Goal: Use online tool/utility: Utilize a website feature to perform a specific function

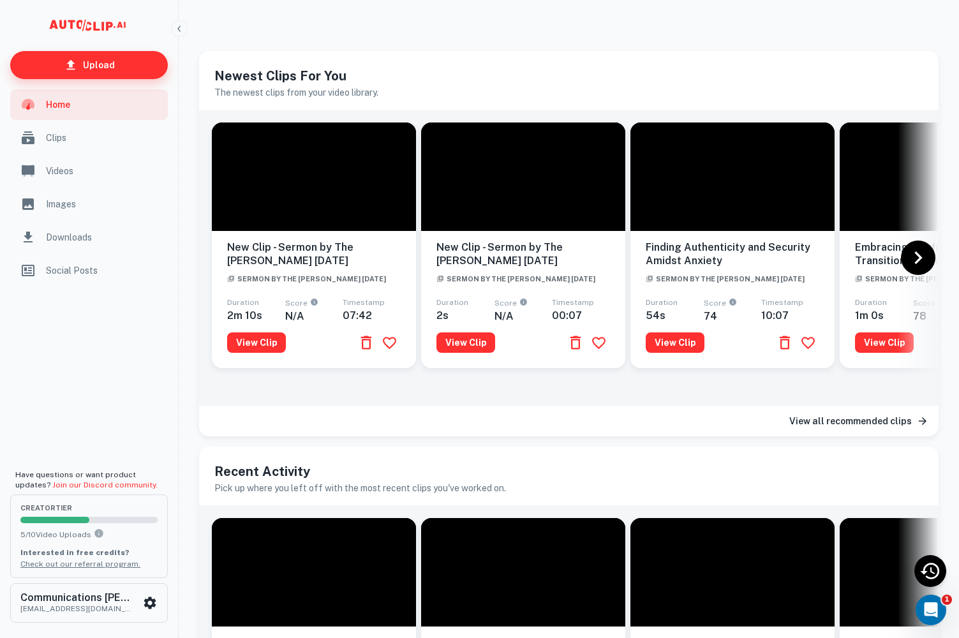
click at [123, 70] on link "Upload" at bounding box center [89, 65] width 158 height 28
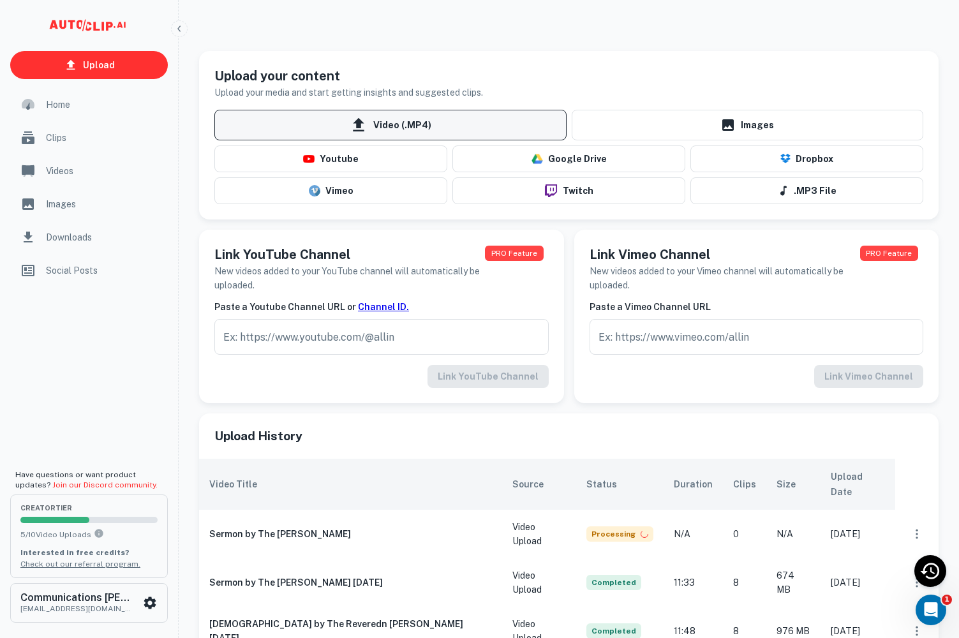
click at [400, 125] on span "Video (.MP4)" at bounding box center [390, 125] width 352 height 31
click at [0, 0] on input "Video (.MP4)" at bounding box center [0, 0] width 0 height 0
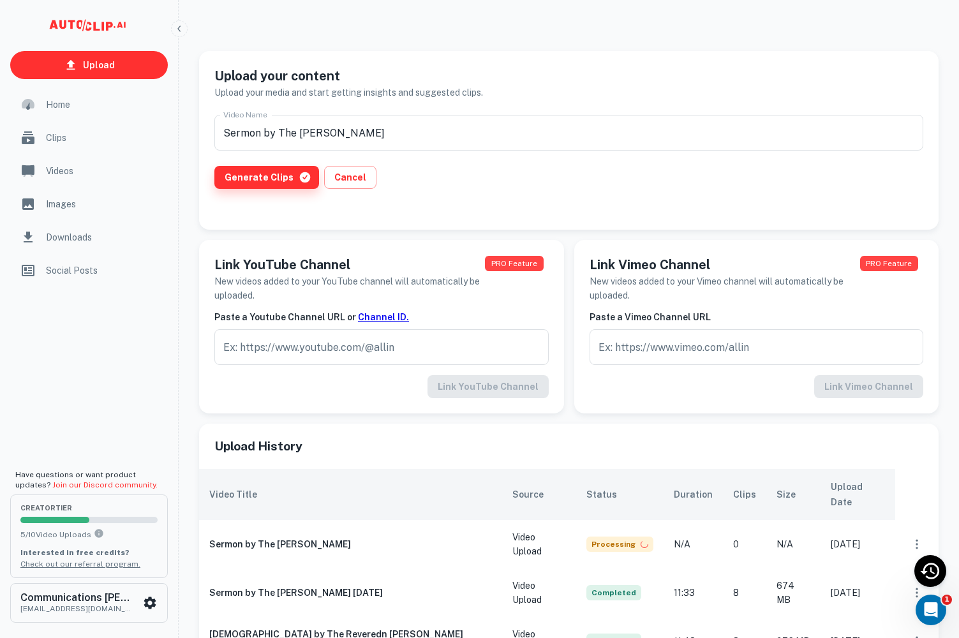
click at [272, 178] on button "Generate Clips" at bounding box center [266, 177] width 105 height 23
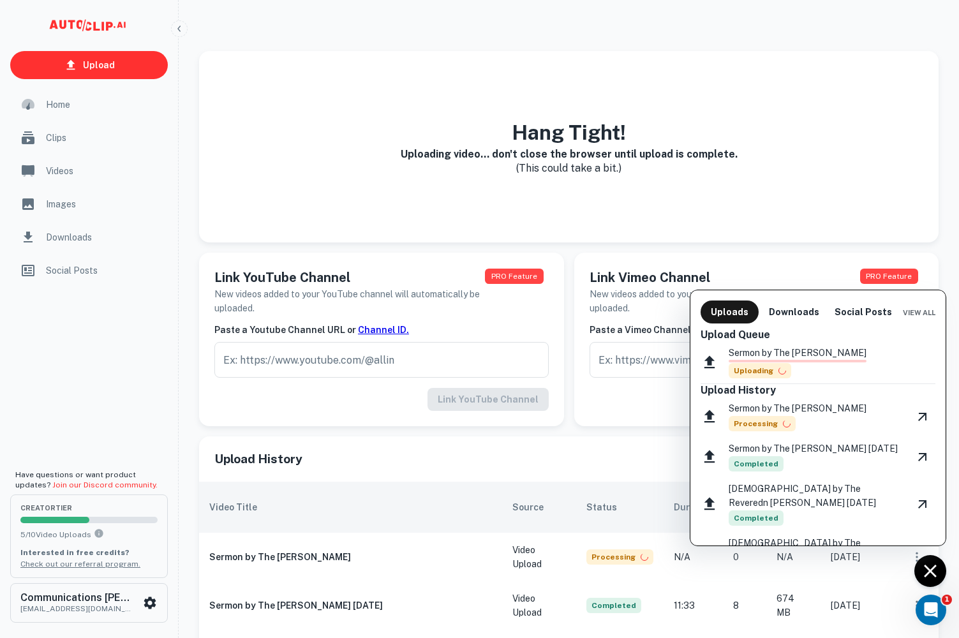
click at [850, 350] on p "Sermon by The [PERSON_NAME]" at bounding box center [798, 353] width 138 height 14
click at [934, 573] on div at bounding box center [479, 319] width 959 height 638
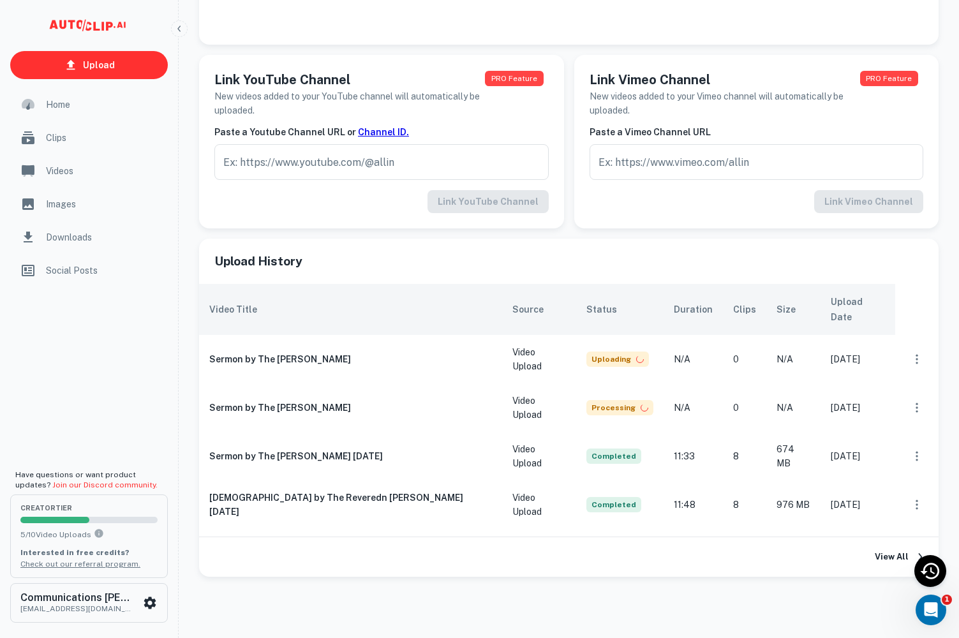
scroll to position [198, 0]
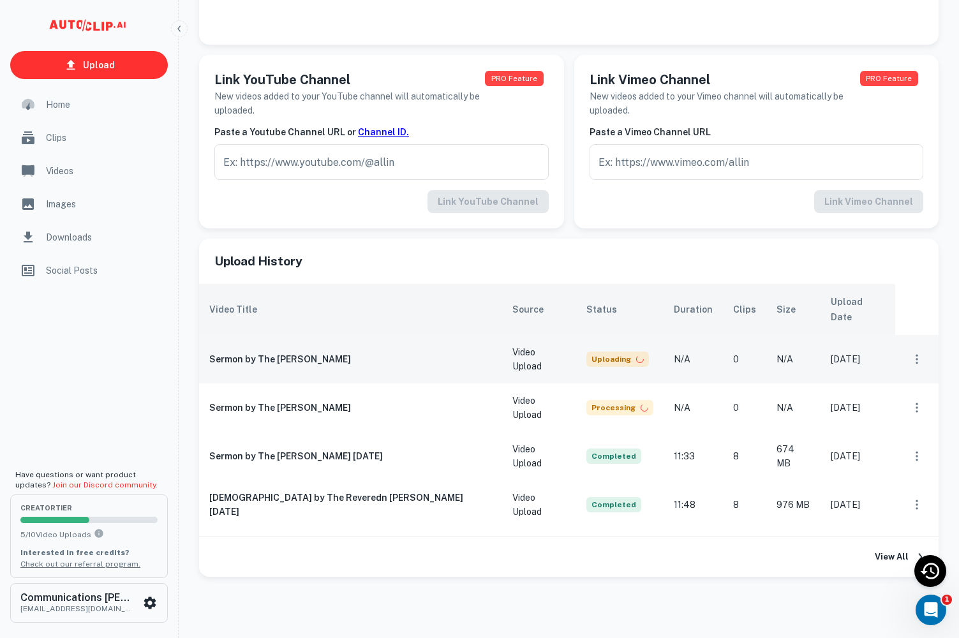
click at [916, 353] on icon "scrollable content" at bounding box center [917, 359] width 13 height 13
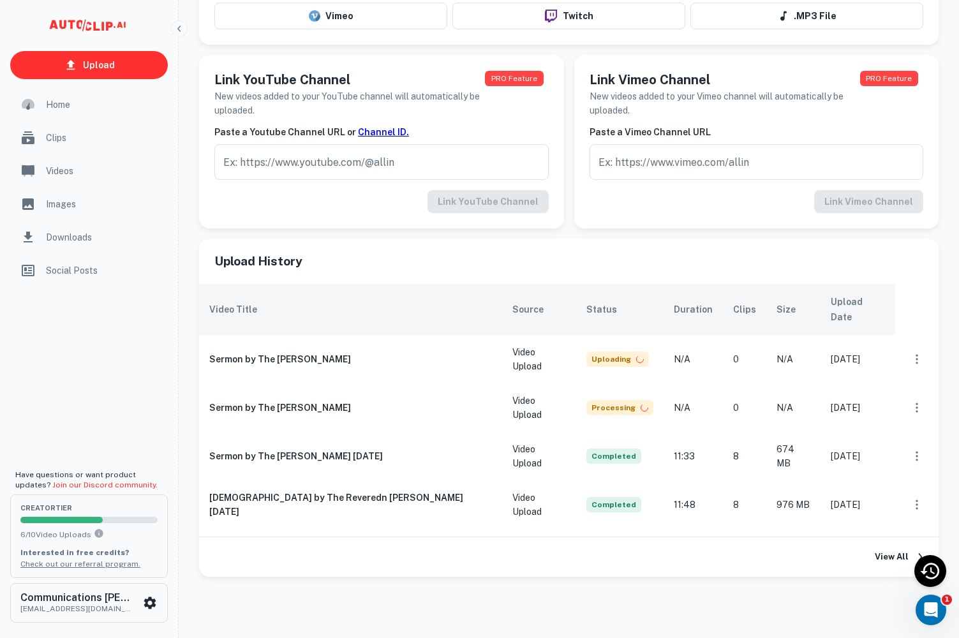
scroll to position [175, 0]
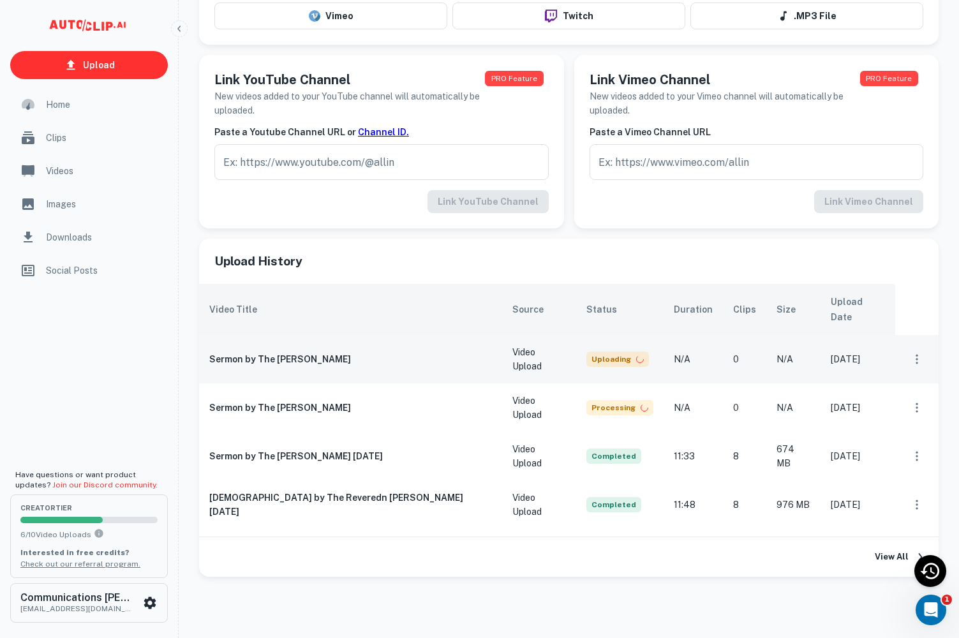
click at [911, 353] on icon "scrollable content" at bounding box center [917, 359] width 13 height 13
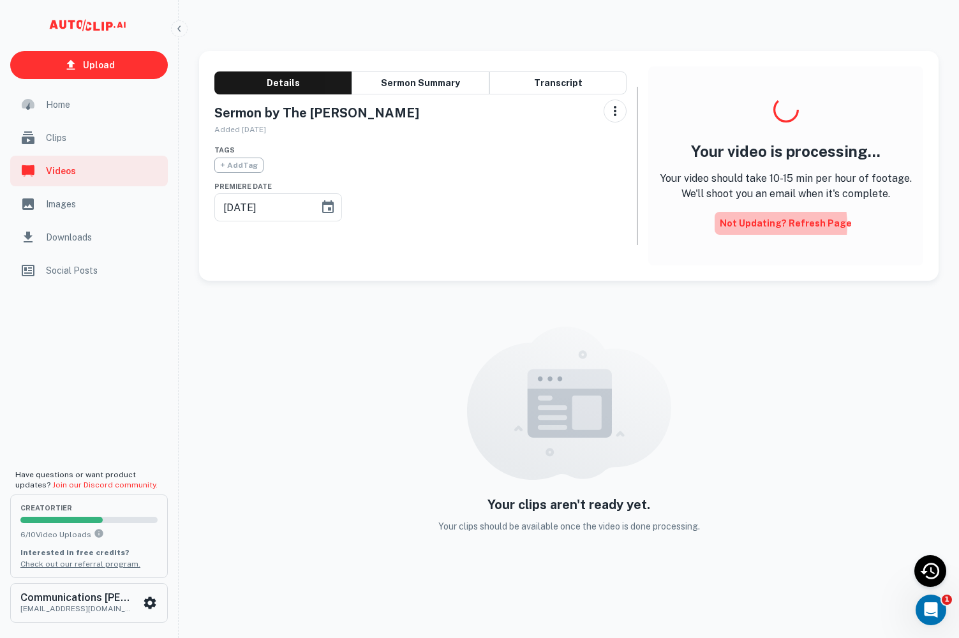
click at [759, 225] on button "Not updating? Refresh Page" at bounding box center [786, 223] width 142 height 23
click at [766, 216] on button "Not updating? Refresh Page" at bounding box center [786, 223] width 142 height 23
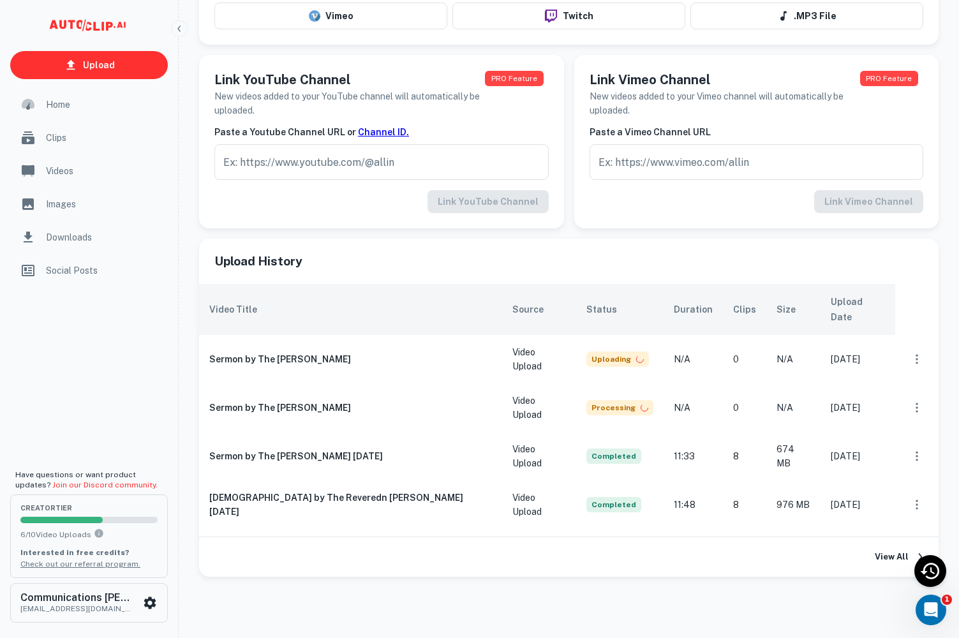
scroll to position [175, 0]
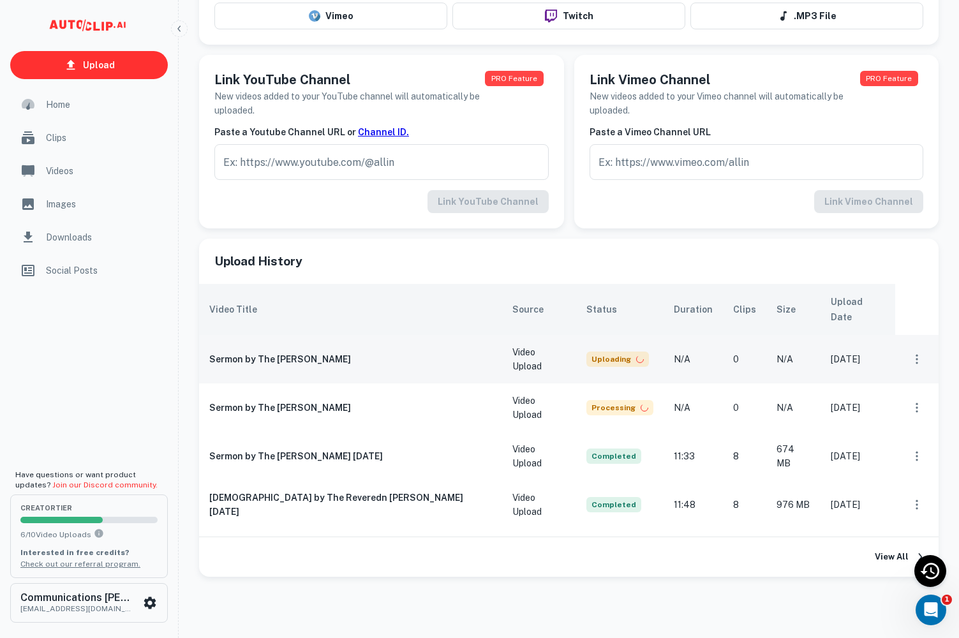
click at [607, 335] on td "Uploading" at bounding box center [619, 359] width 87 height 48
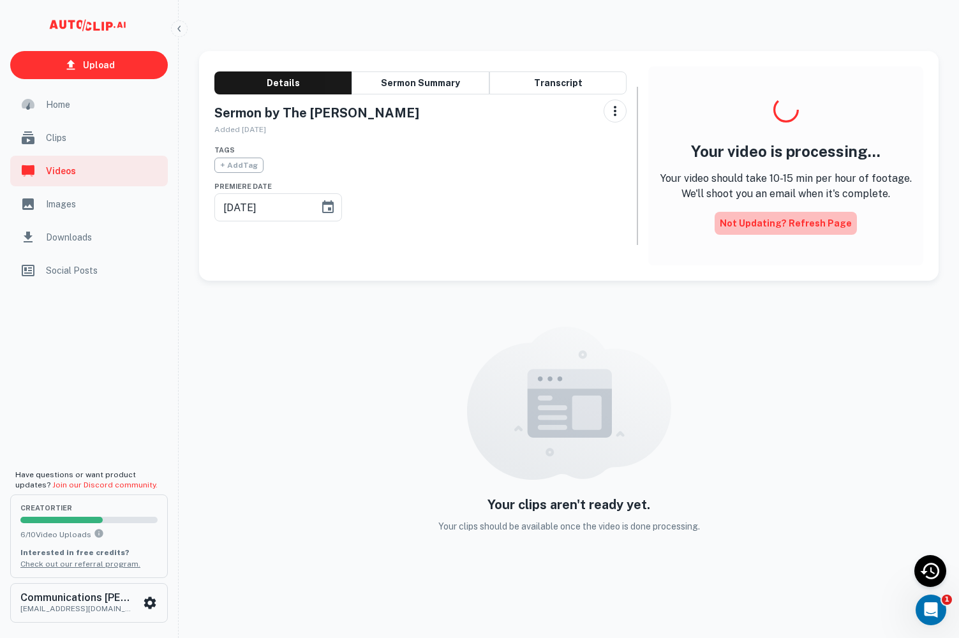
click at [814, 220] on button "Not updating? Refresh Page" at bounding box center [786, 223] width 142 height 23
click at [68, 105] on span "Home" at bounding box center [103, 105] width 114 height 14
click at [434, 86] on button "Sermon Summary" at bounding box center [420, 82] width 137 height 23
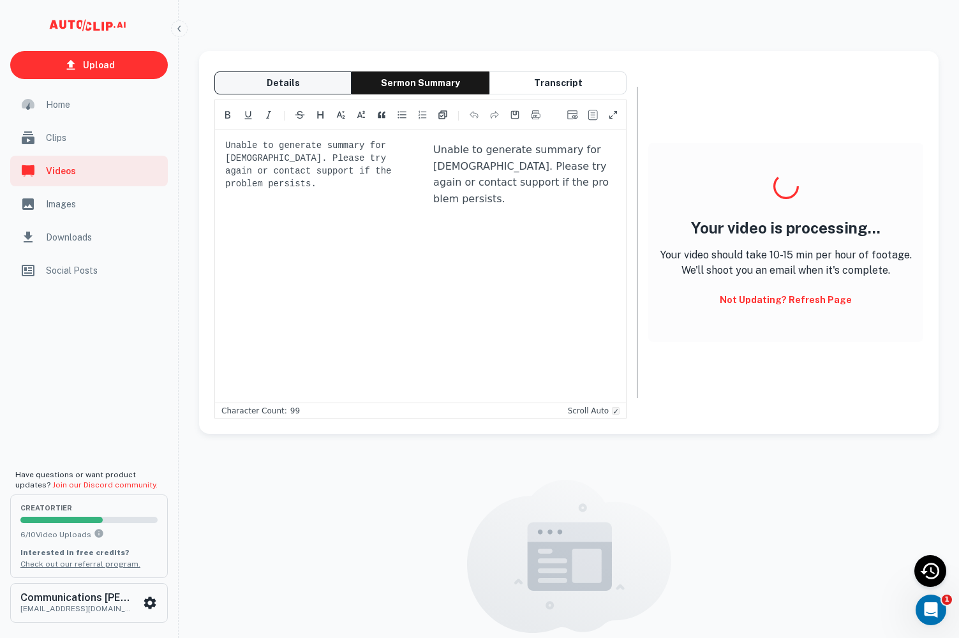
click at [330, 82] on button "Details" at bounding box center [282, 82] width 137 height 23
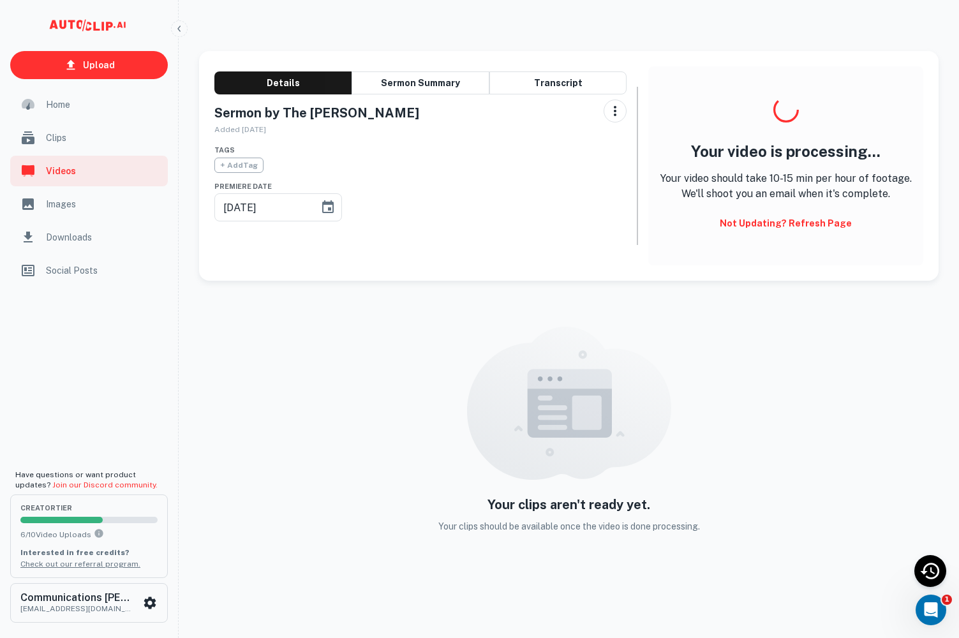
click at [941, 611] on div "Open Intercom Messenger" at bounding box center [931, 610] width 42 height 42
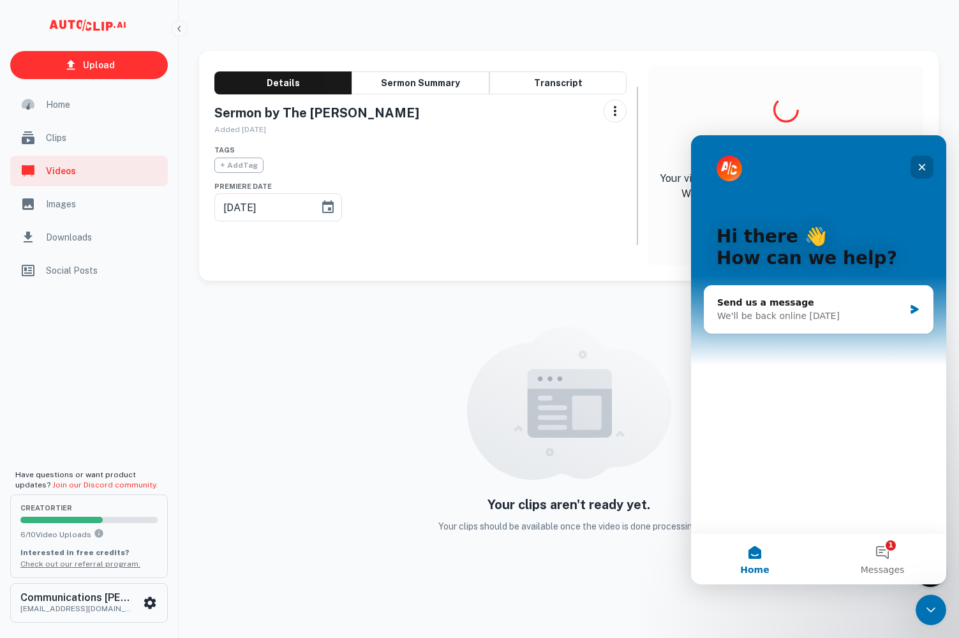
click at [921, 167] on icon "Close" at bounding box center [922, 167] width 7 height 7
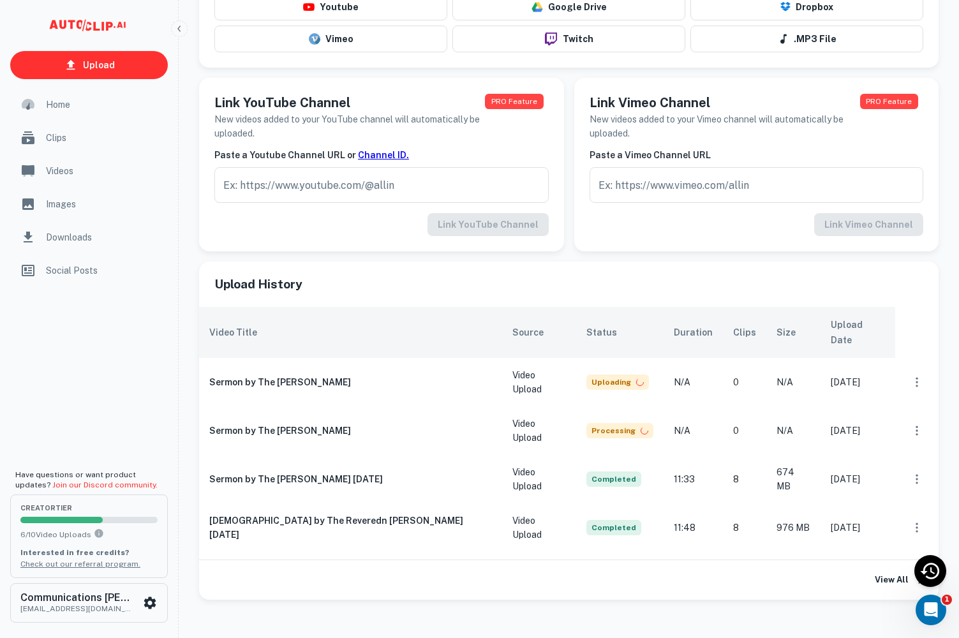
scroll to position [175, 0]
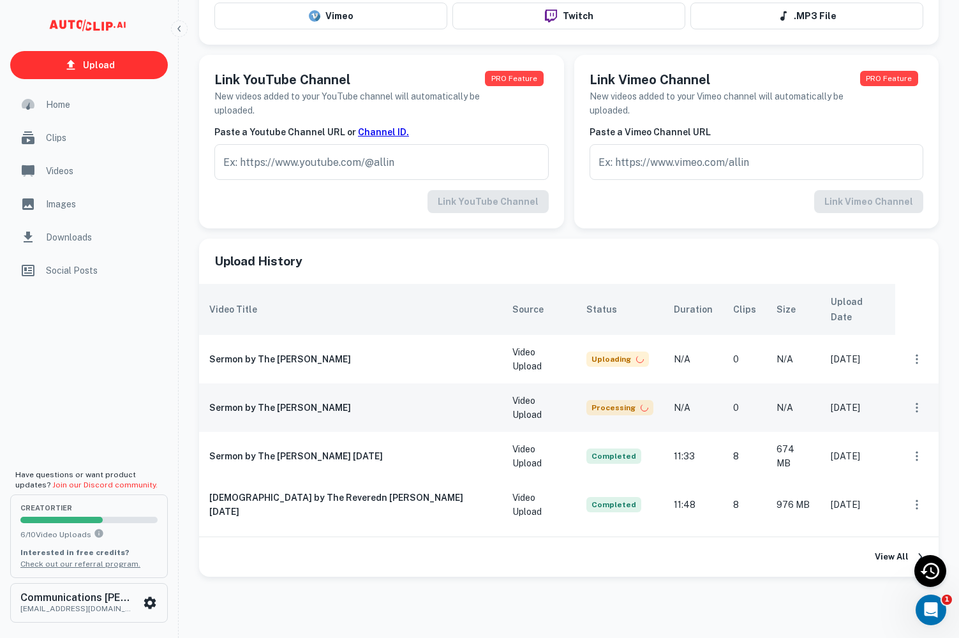
click at [858, 385] on td "[DATE]" at bounding box center [858, 408] width 75 height 48
